Goal: Information Seeking & Learning: Learn about a topic

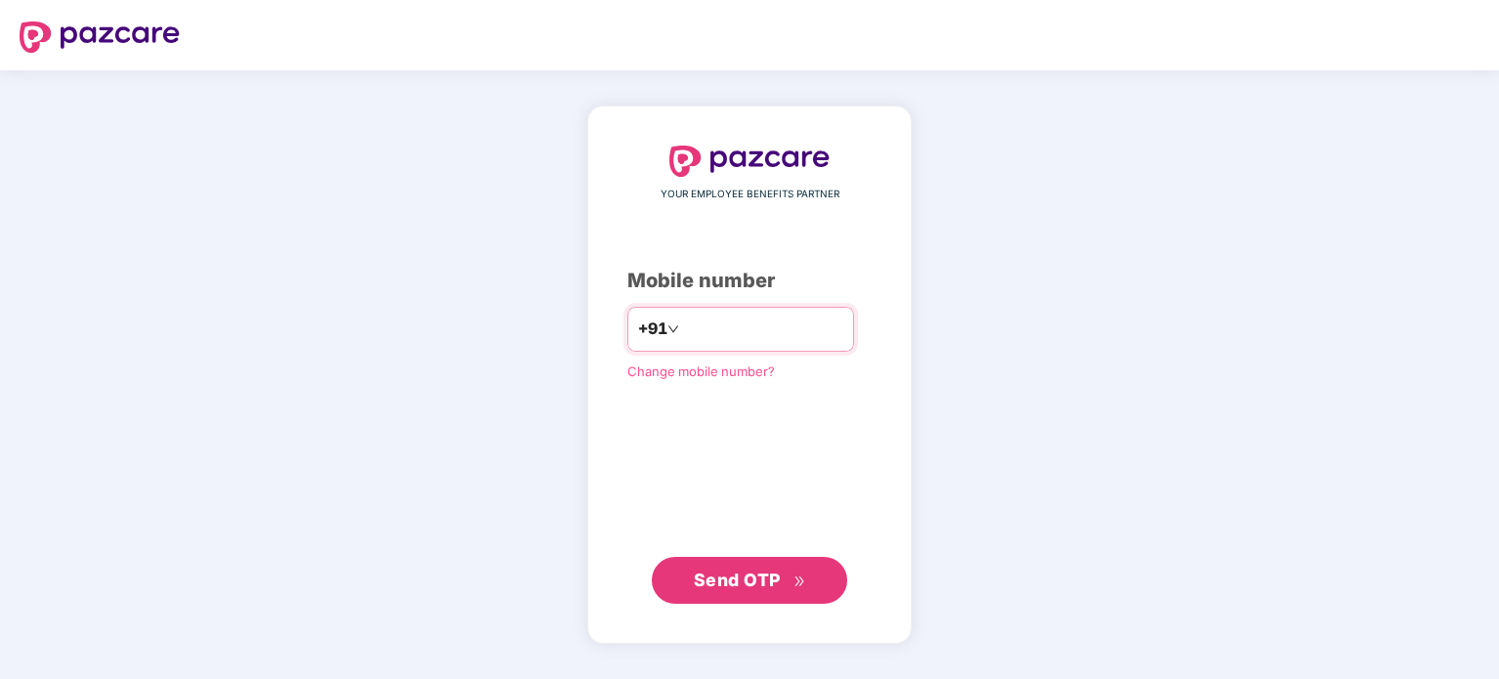
click at [743, 328] on input "number" at bounding box center [763, 329] width 160 height 31
type input "**********"
click at [755, 576] on span "Send OTP" at bounding box center [737, 580] width 87 height 21
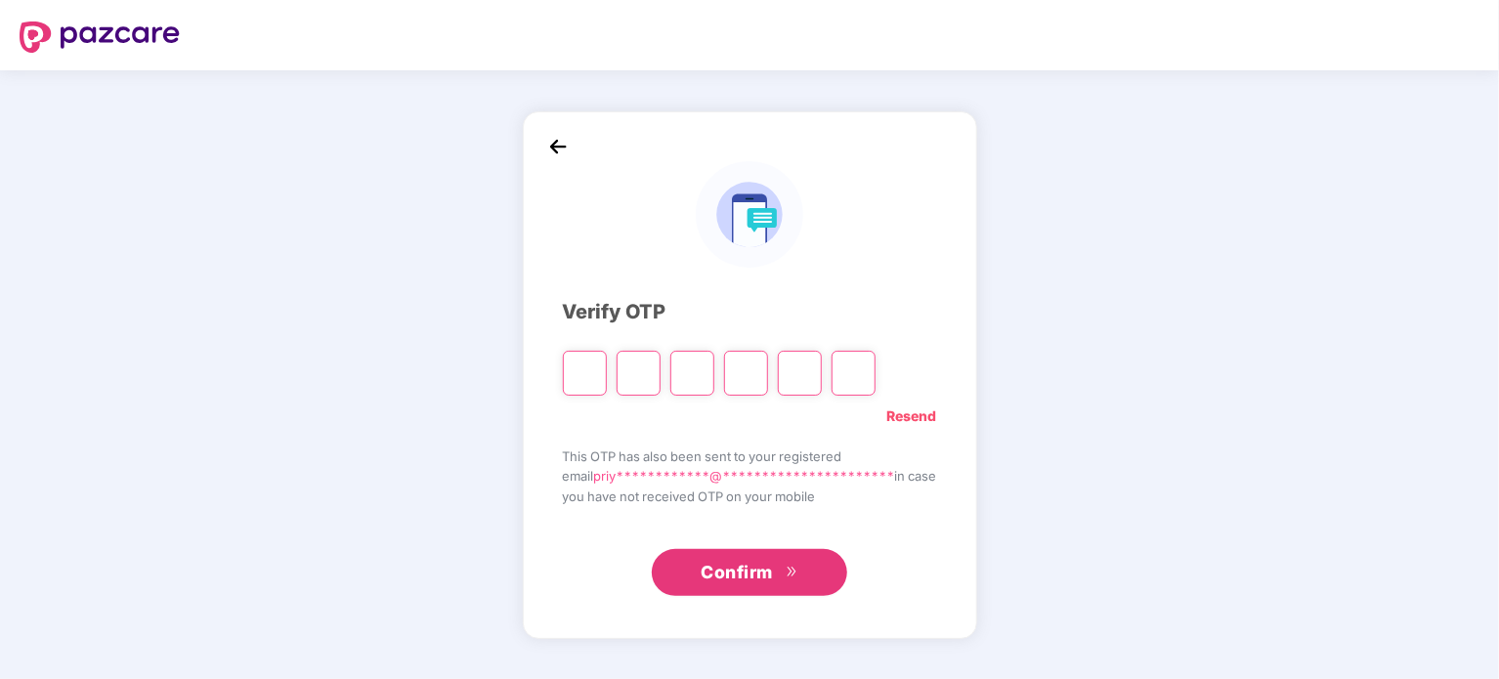
type input "*"
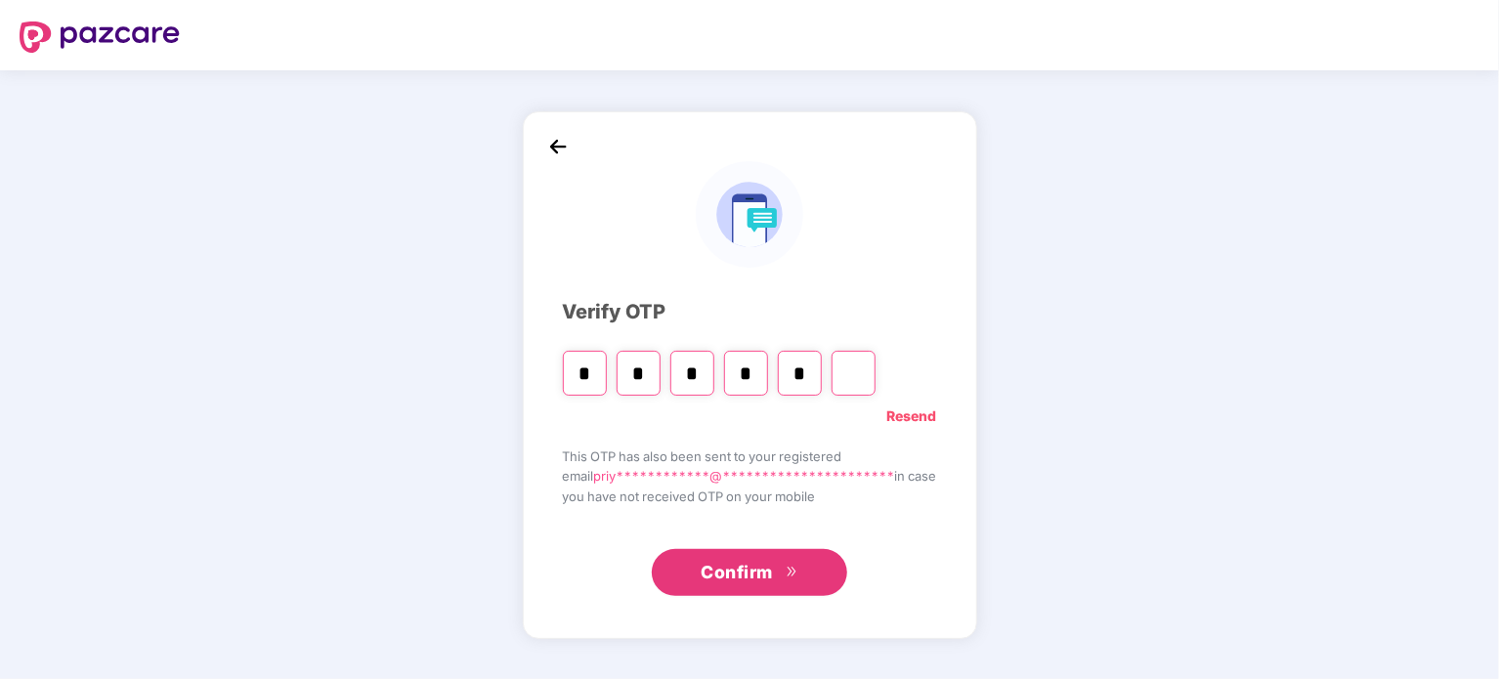
type input "*"
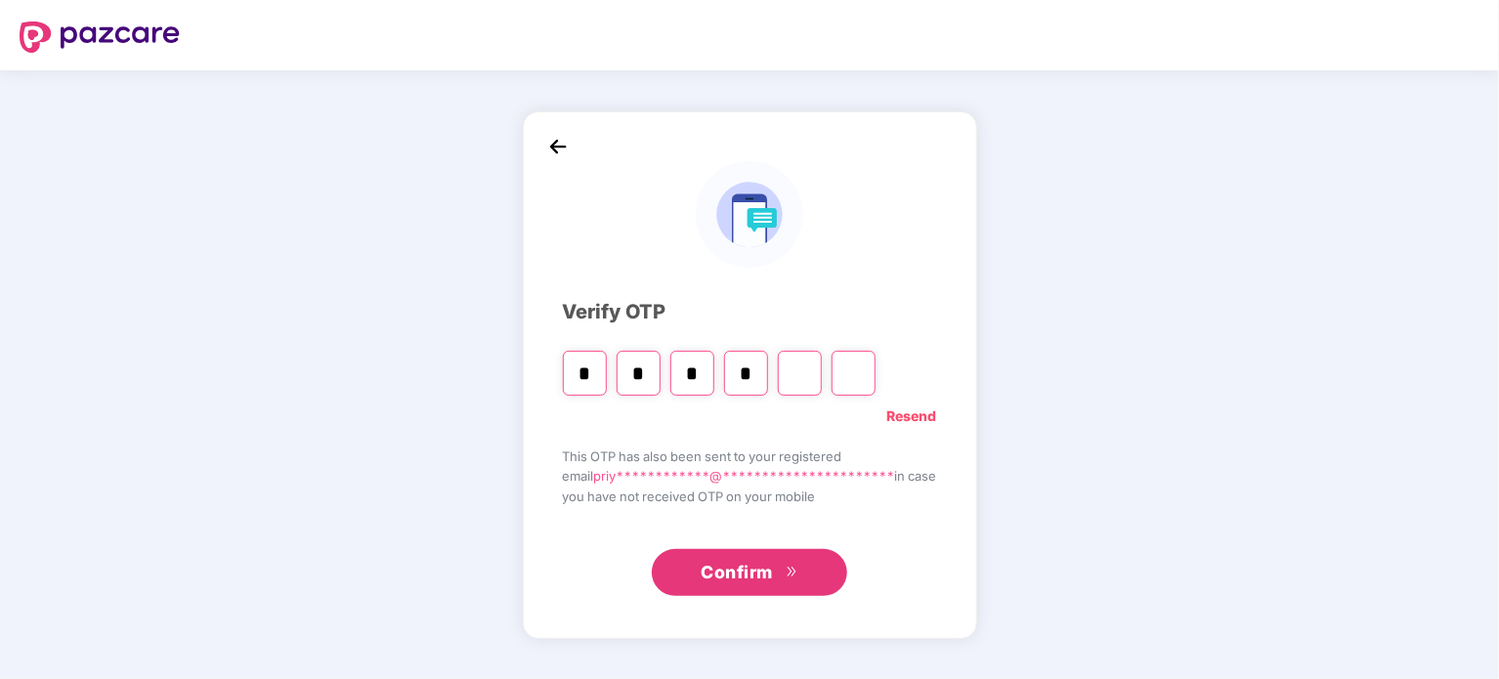
type input "*"
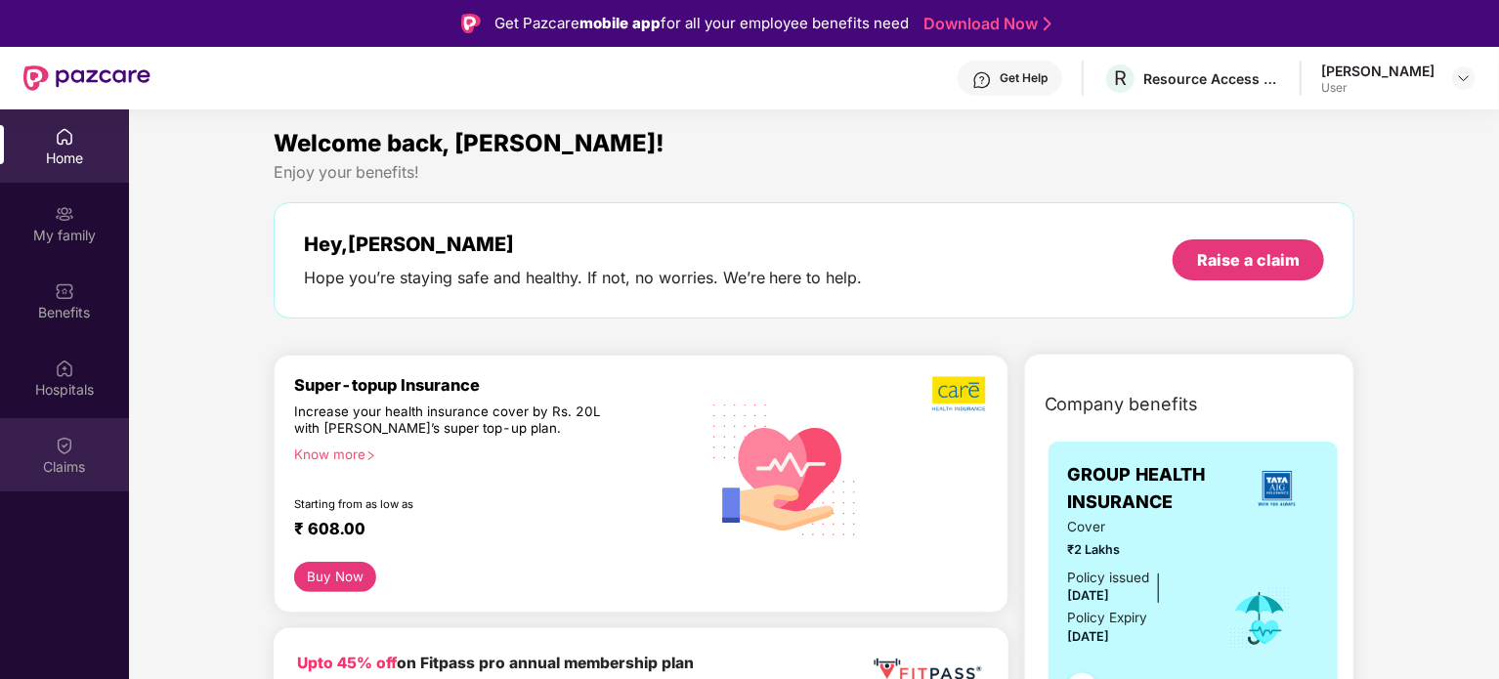
click at [58, 442] on img at bounding box center [65, 446] width 20 height 20
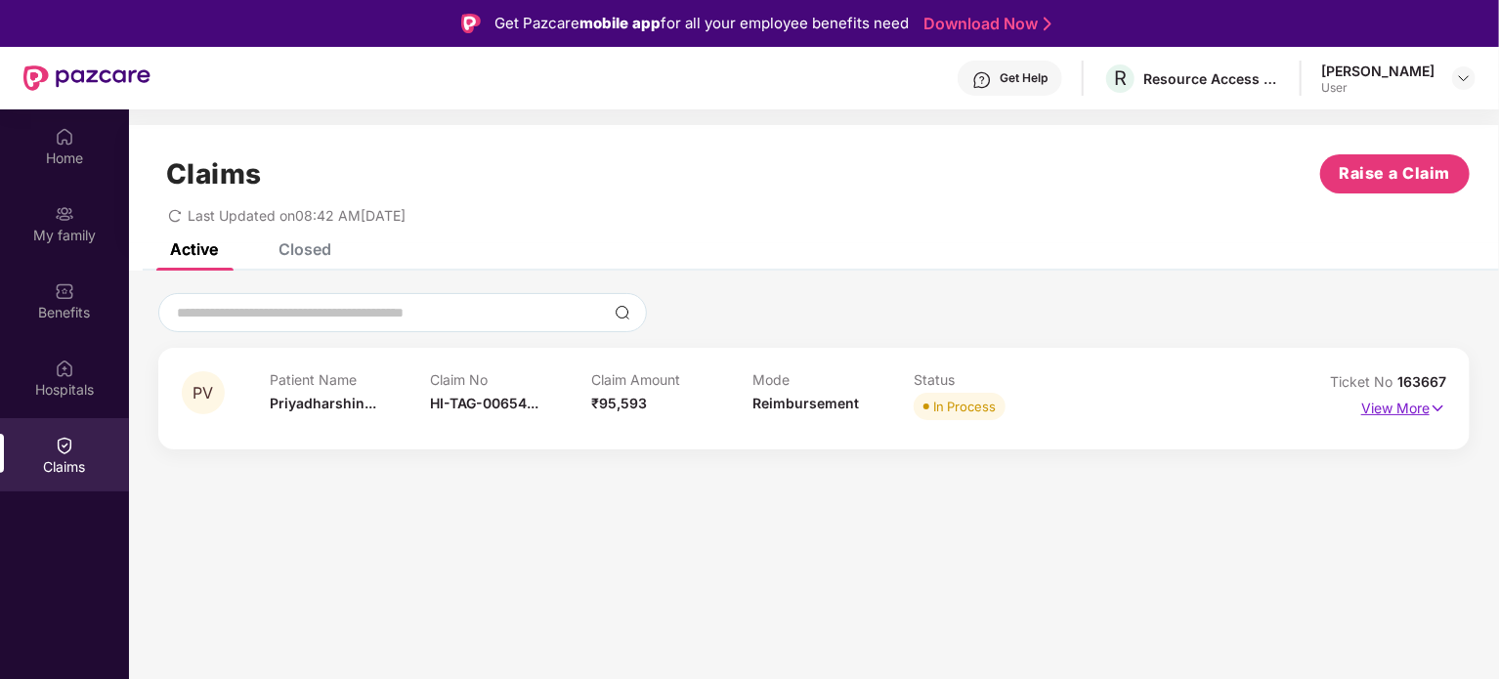
click at [1368, 405] on p "View More" at bounding box center [1403, 406] width 85 height 26
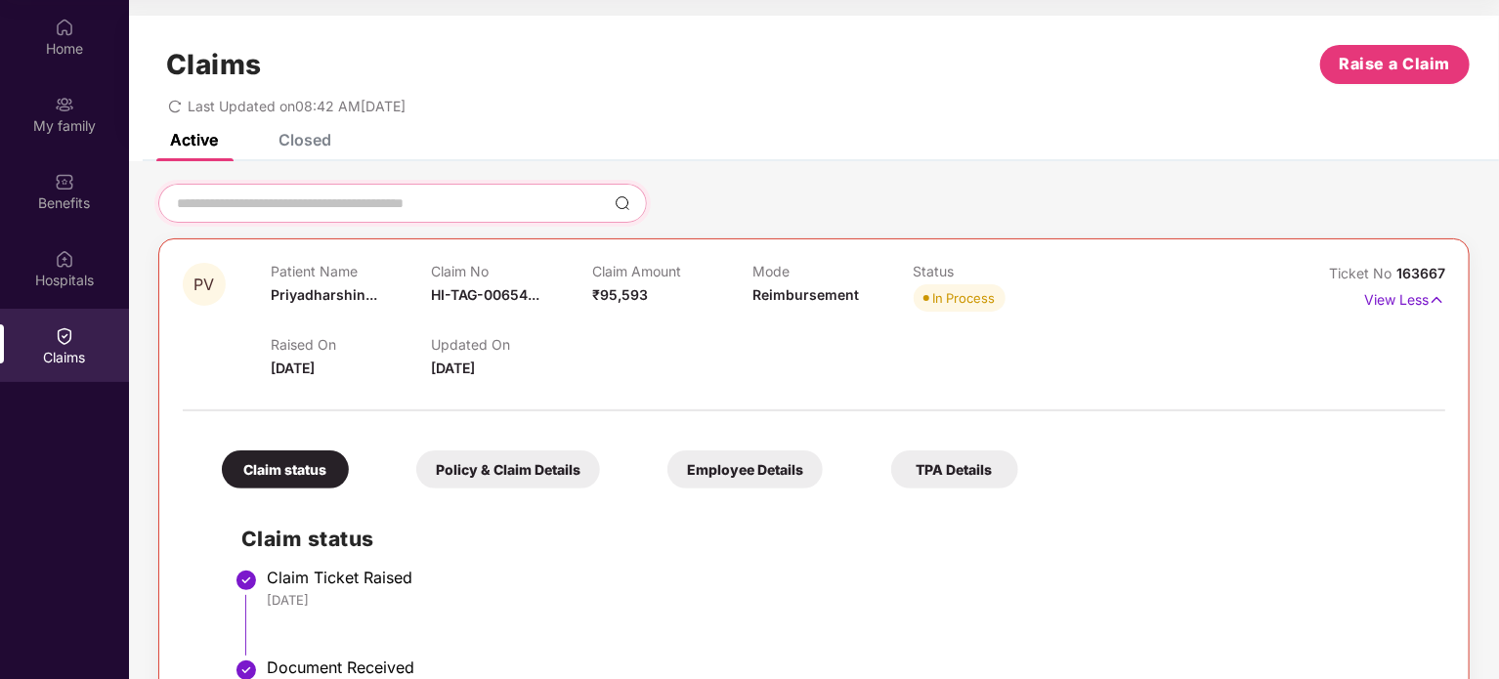
click at [350, 199] on input at bounding box center [391, 203] width 432 height 21
type input "**********"
click at [348, 198] on input "**********" at bounding box center [391, 203] width 432 height 21
click at [295, 167] on div "**********" at bounding box center [814, 629] width 1370 height 936
drag, startPoint x: 302, startPoint y: 158, endPoint x: 299, endPoint y: 168, distance: 10.2
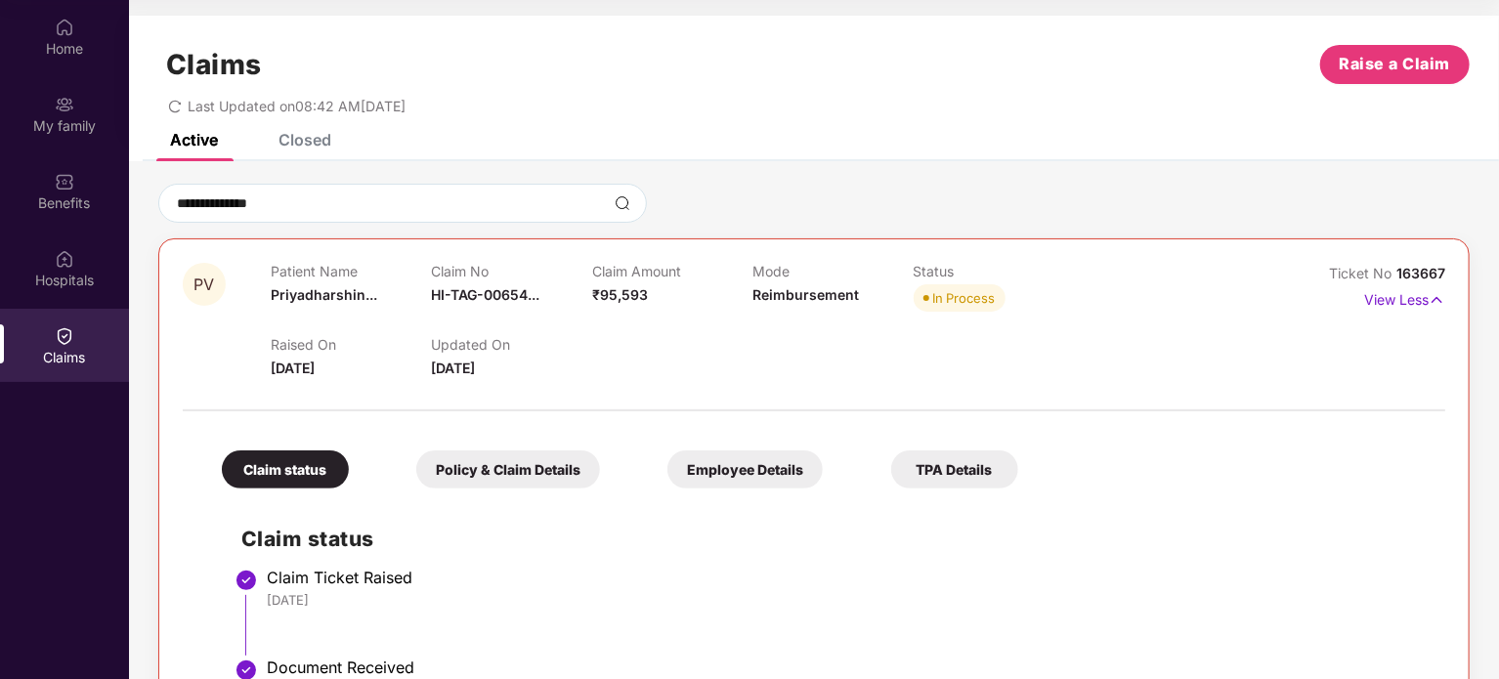
click at [301, 159] on div "Closed" at bounding box center [290, 139] width 82 height 43
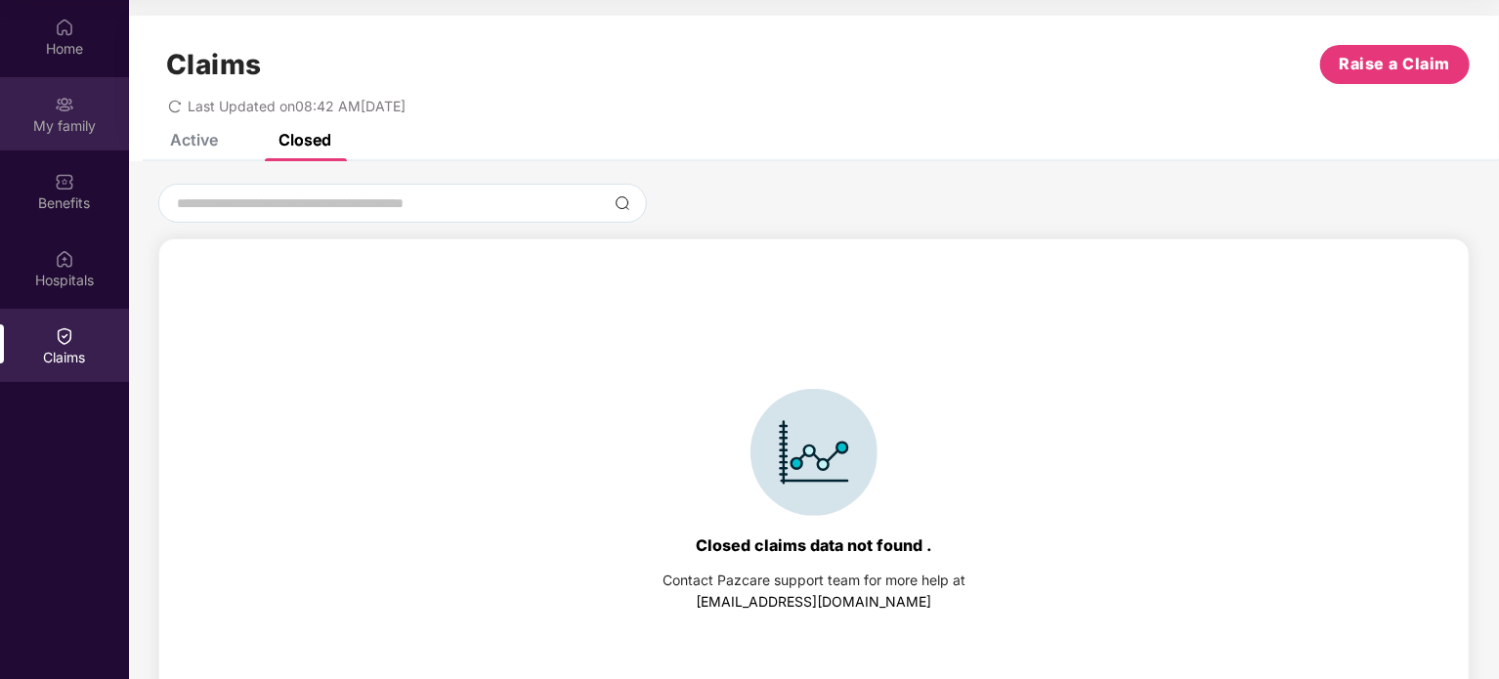
click at [80, 132] on div "My family" at bounding box center [64, 126] width 129 height 20
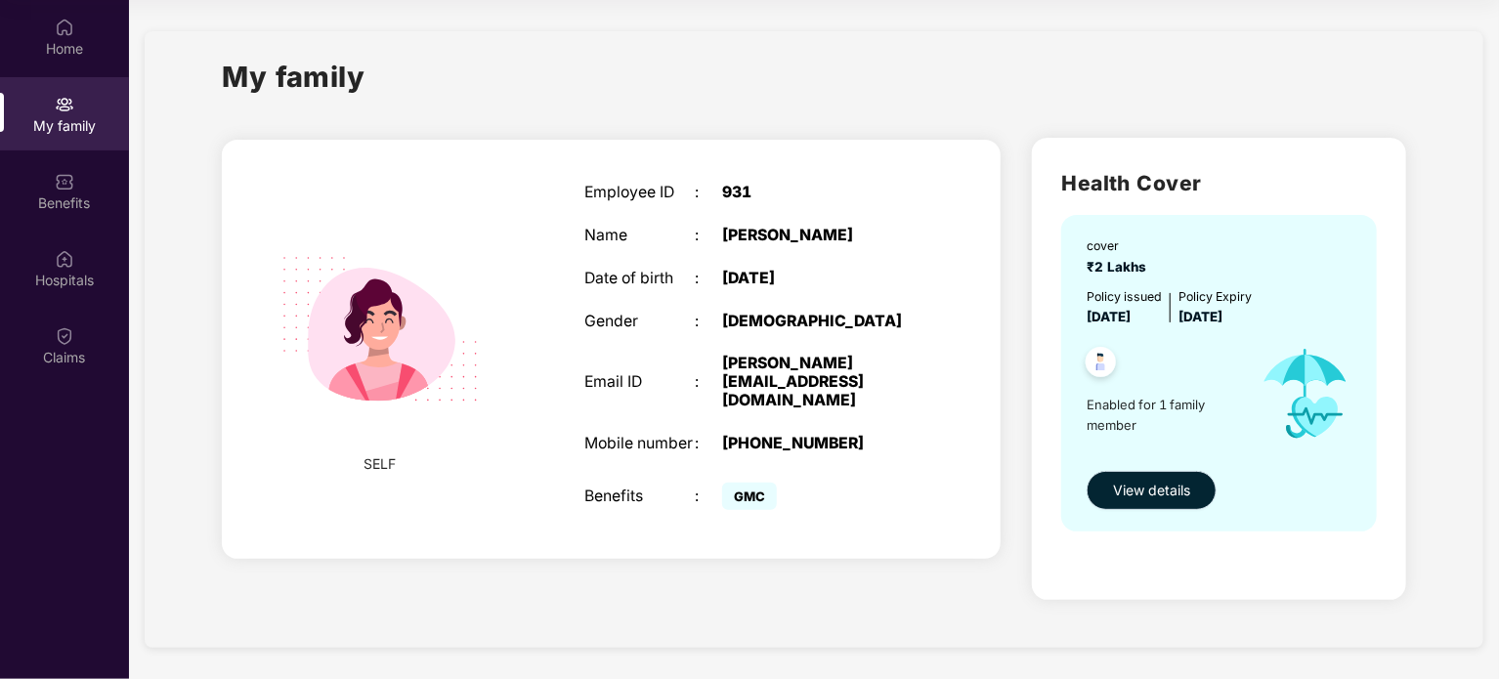
click at [1142, 485] on span "View details" at bounding box center [1151, 490] width 77 height 21
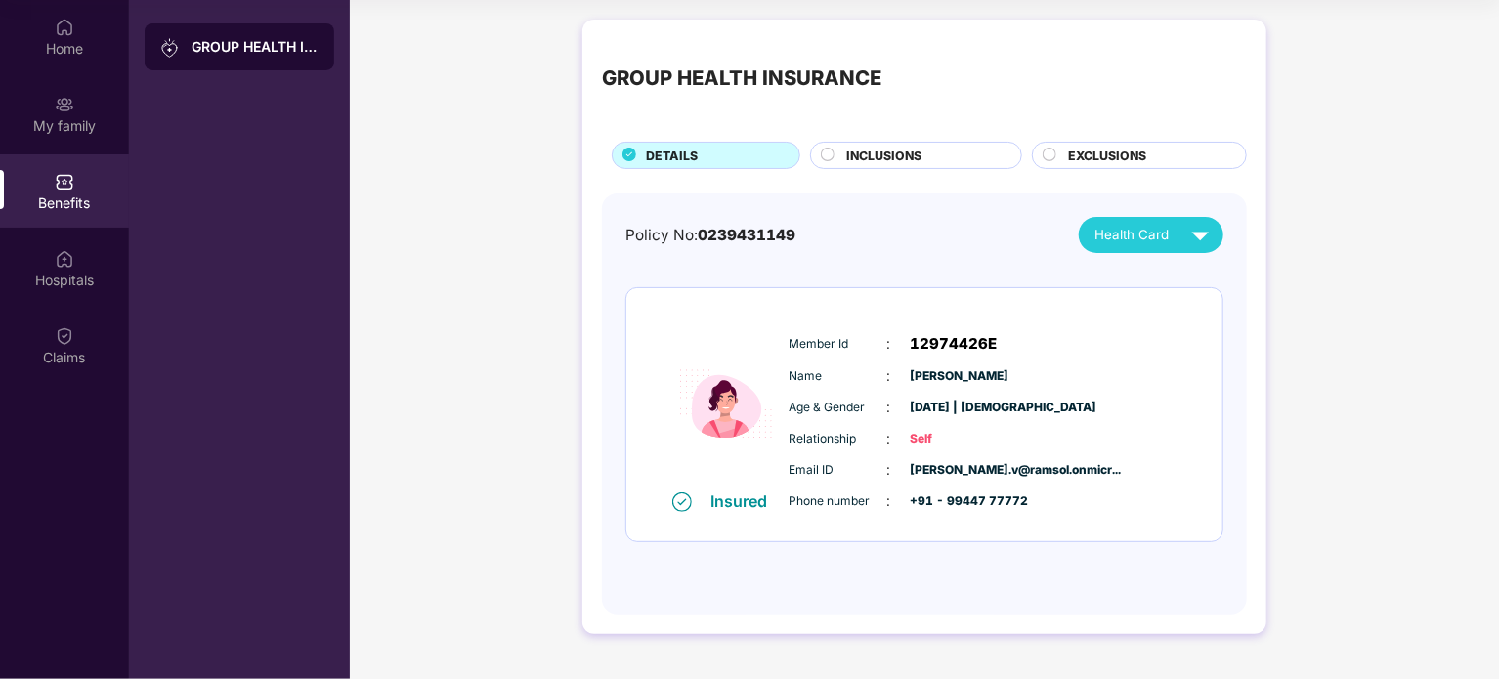
click at [904, 140] on div "GROUP HEALTH INSURANCE DETAILS INCLUSIONS EXCLUSIONS" at bounding box center [924, 104] width 645 height 130
click at [825, 161] on circle at bounding box center [828, 155] width 13 height 13
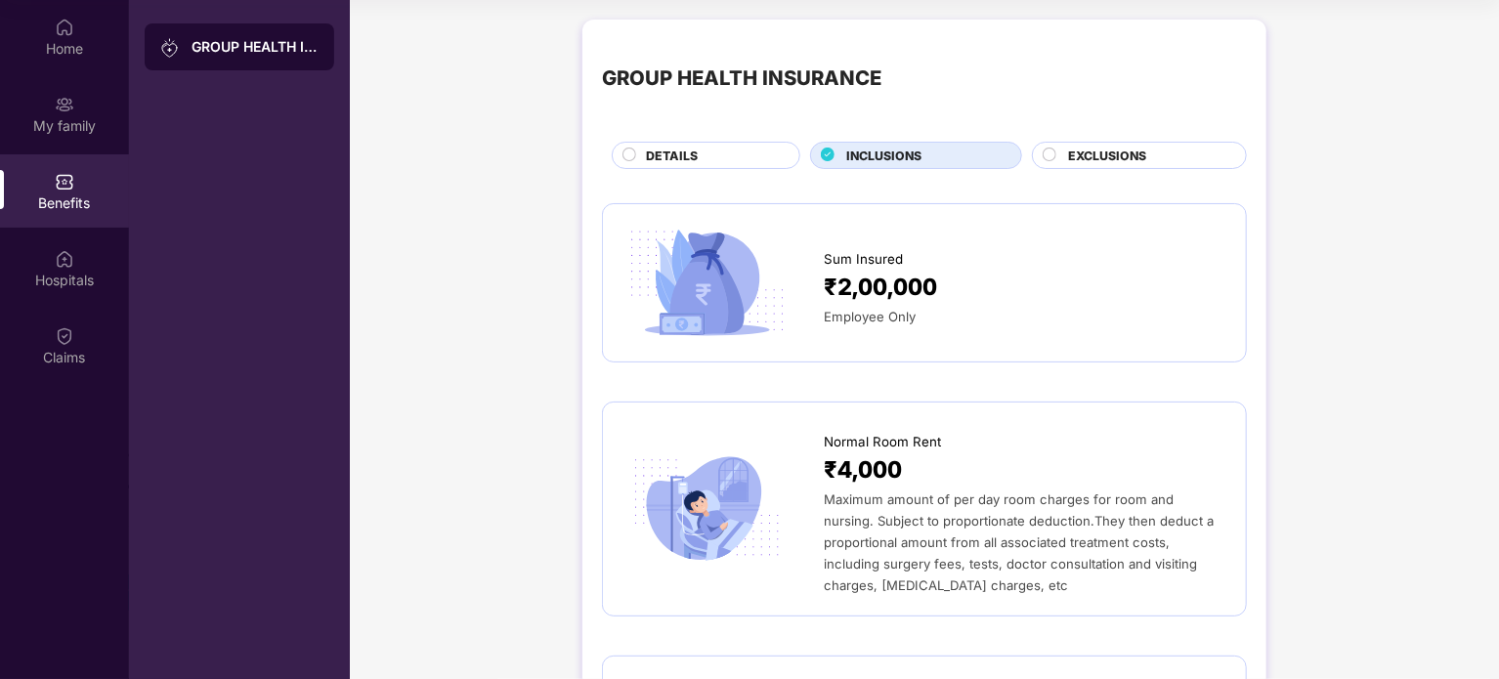
click at [1055, 148] on icon at bounding box center [1050, 155] width 14 height 14
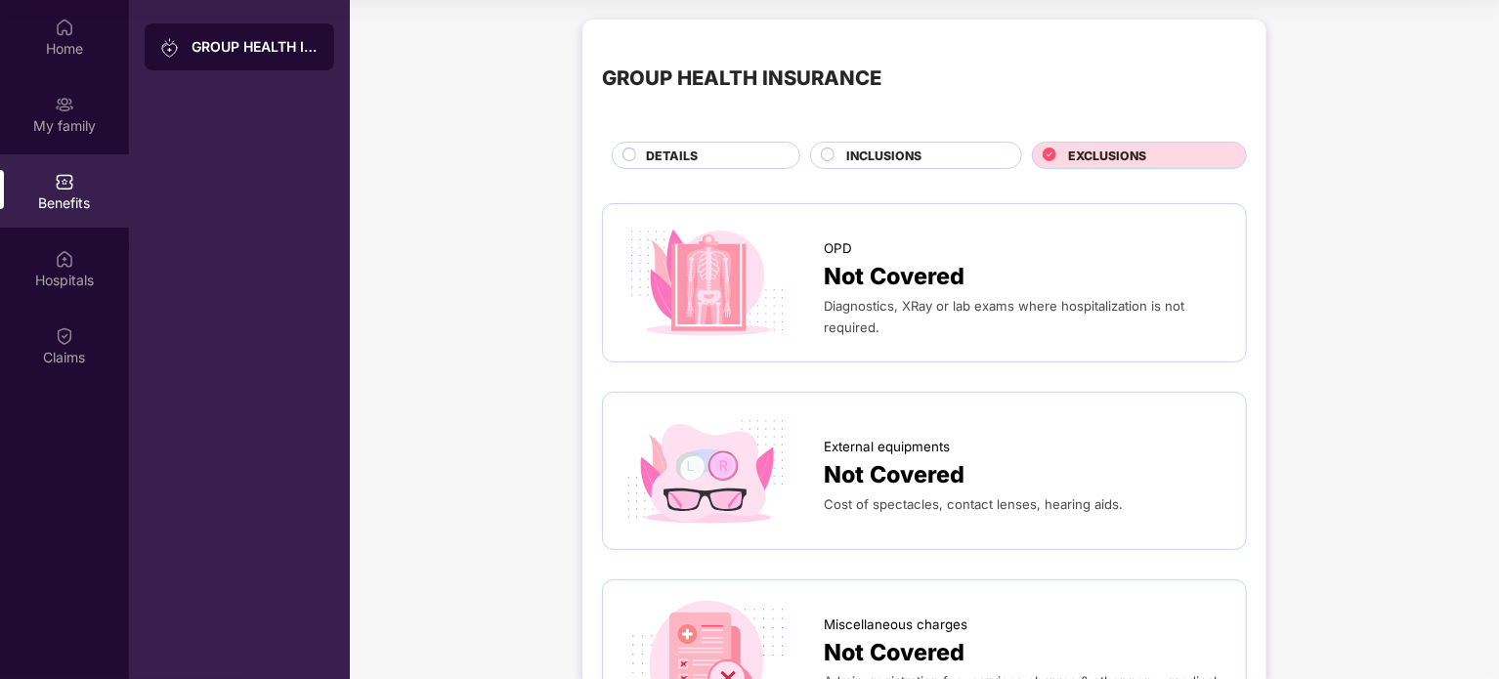
click at [826, 160] on circle at bounding box center [828, 155] width 13 height 13
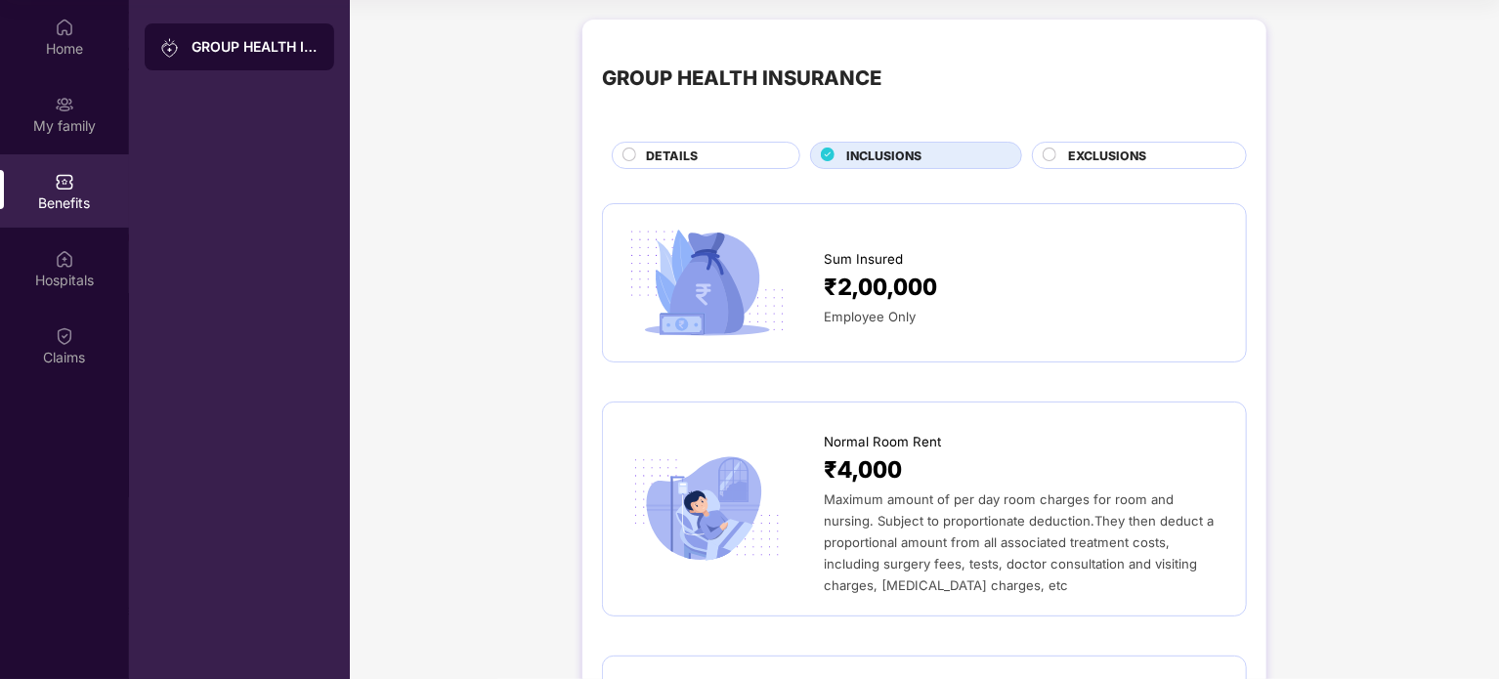
click at [630, 157] on circle at bounding box center [629, 155] width 13 height 13
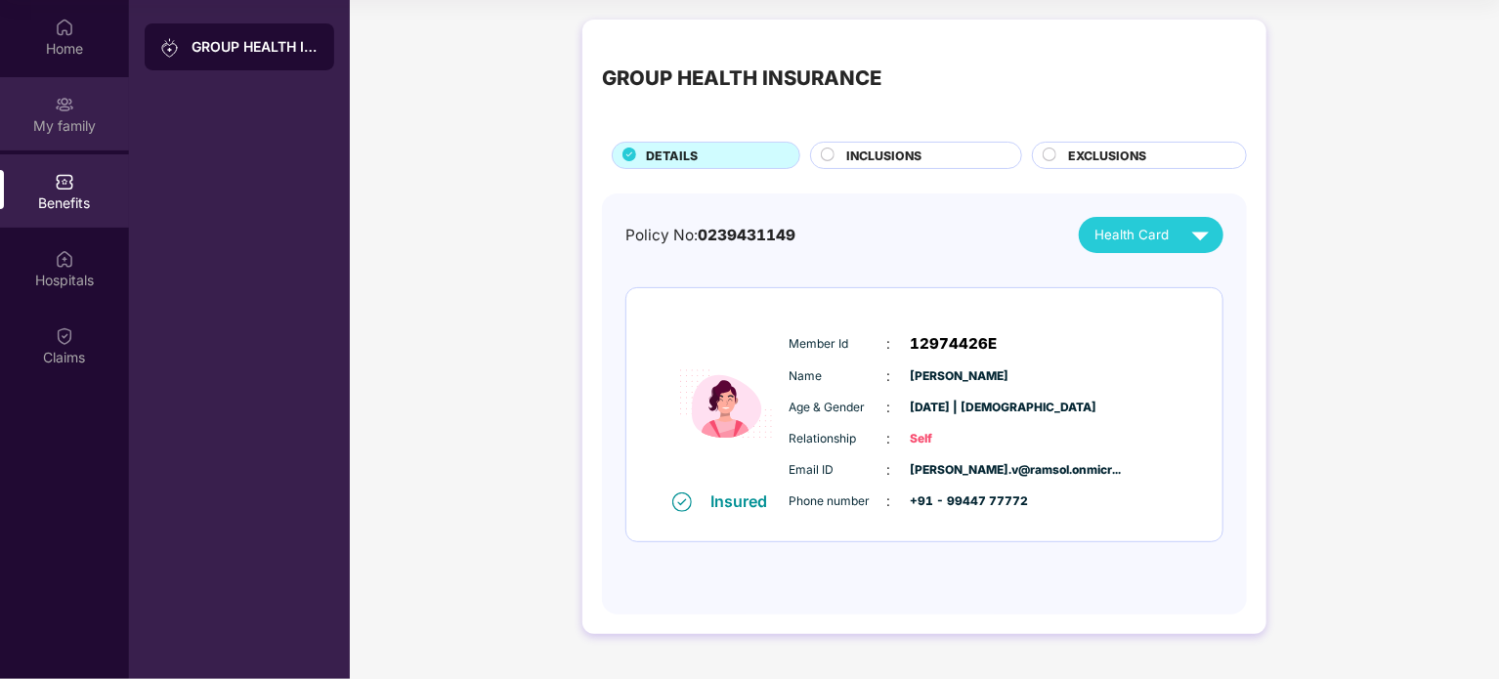
click at [73, 99] on img at bounding box center [65, 105] width 20 height 20
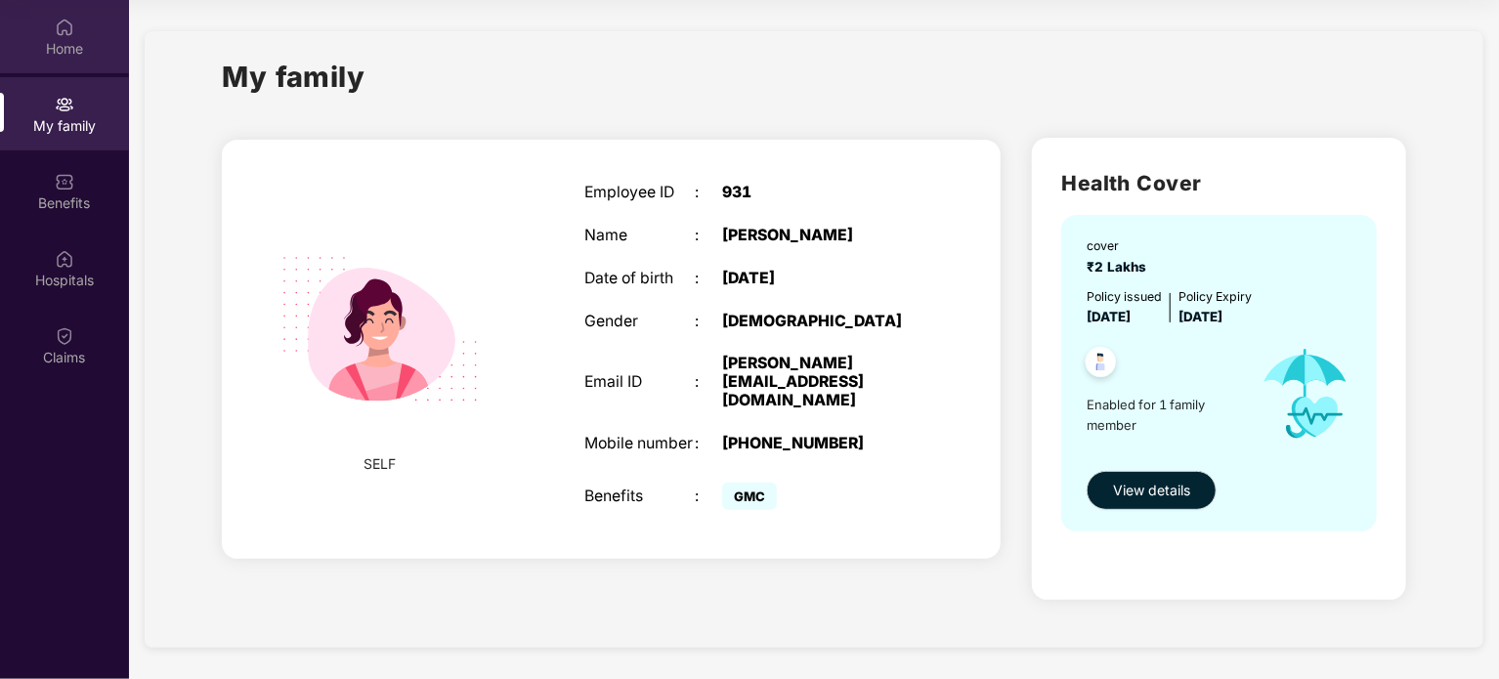
click at [79, 41] on div "Home" at bounding box center [64, 49] width 129 height 20
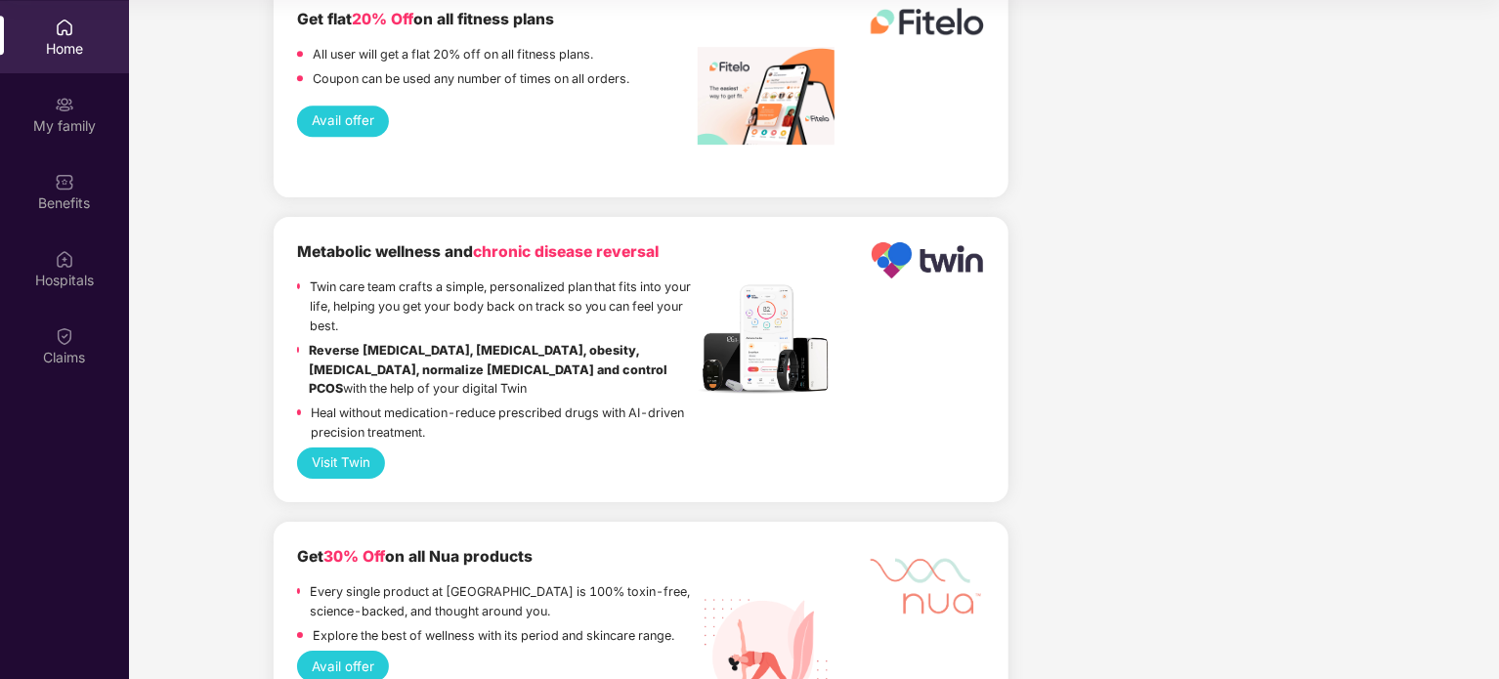
scroll to position [2965, 0]
